Goal: Browse casually: Explore the website without a specific task or goal

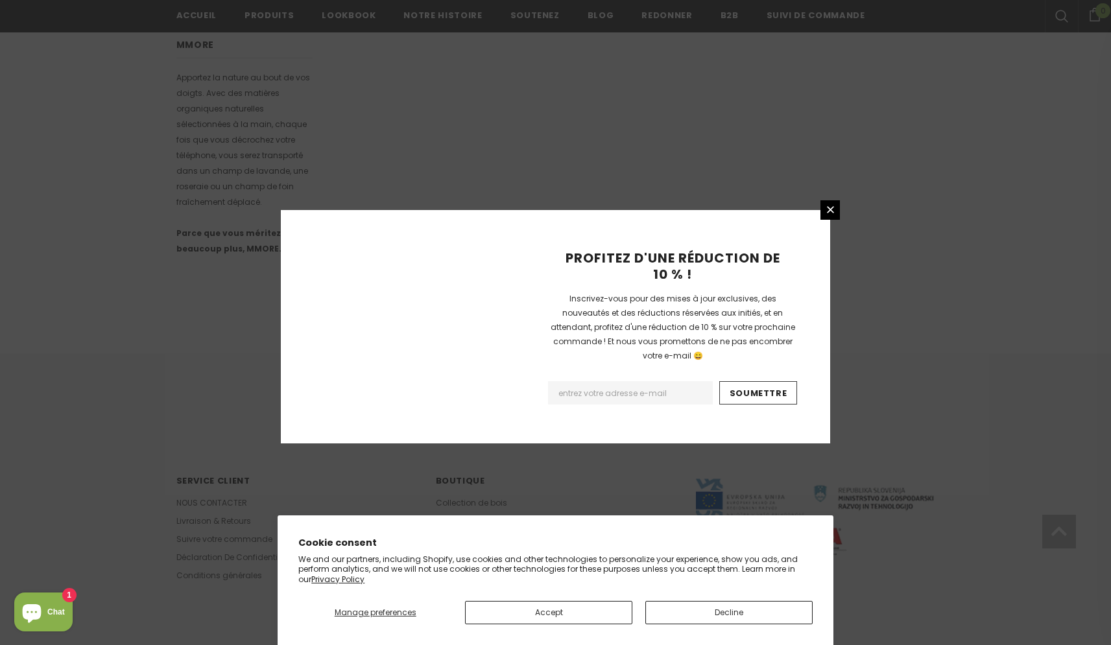
scroll to position [715, 0]
